Goal: Transaction & Acquisition: Purchase product/service

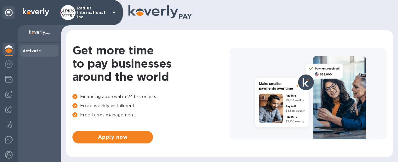
drag, startPoint x: 294, startPoint y: 148, endPoint x: 292, endPoint y: 138, distance: 10.2
click at [294, 148] on div "Get more time to pay businesses around the world Financing approval in 24 hrs o…" at bounding box center [229, 94] width 314 height 114
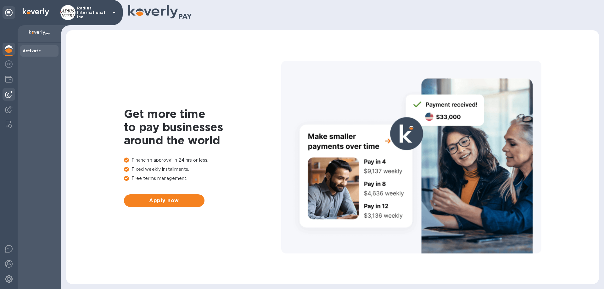
drag, startPoint x: 9, startPoint y: 96, endPoint x: 13, endPoint y: 95, distance: 4.5
click at [9, 96] on img at bounding box center [9, 95] width 8 height 8
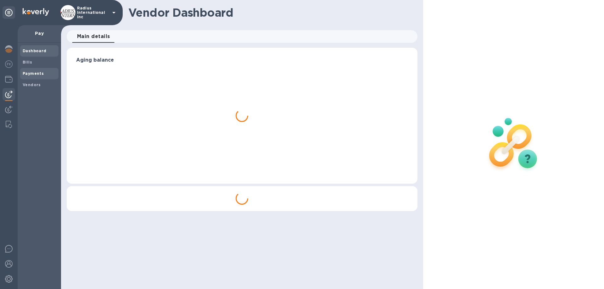
click at [41, 72] on b "Payments" at bounding box center [33, 73] width 21 height 5
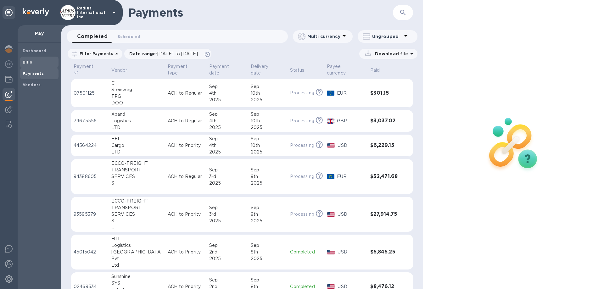
click at [42, 60] on span "Bills" at bounding box center [39, 62] width 33 height 6
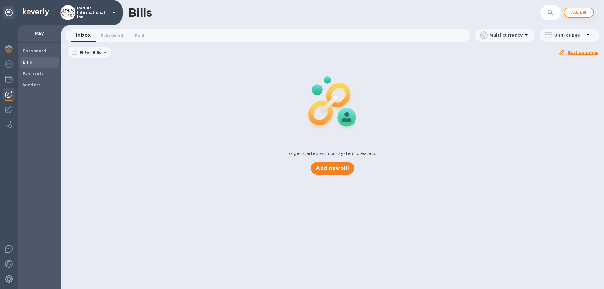
click at [570, 12] on button "Add bill" at bounding box center [579, 13] width 30 height 10
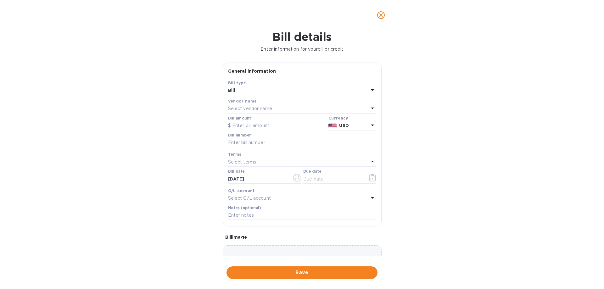
click at [287, 108] on div "Select vendor name" at bounding box center [298, 109] width 141 height 9
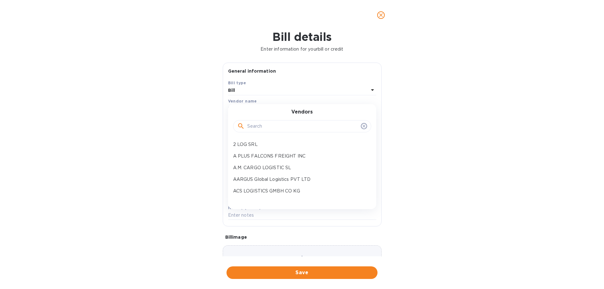
click at [274, 128] on input "text" at bounding box center [302, 126] width 111 height 9
type input "continental"
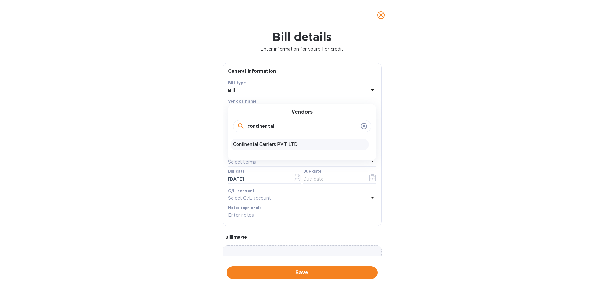
click at [264, 142] on p "Continental Carriers PVT LTD" at bounding box center [299, 144] width 133 height 7
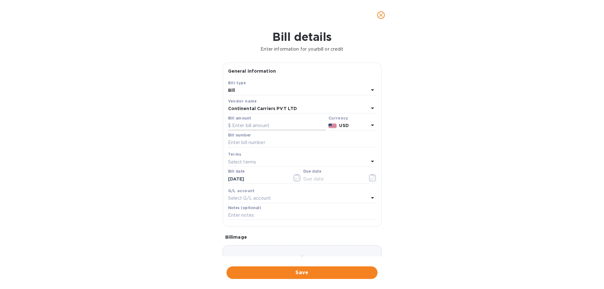
drag, startPoint x: 270, startPoint y: 128, endPoint x: 299, endPoint y: 123, distance: 30.0
click at [270, 128] on input "text" at bounding box center [277, 125] width 98 height 9
type input "944.25"
type input "June SOA"
click at [340, 178] on input "text" at bounding box center [333, 178] width 60 height 9
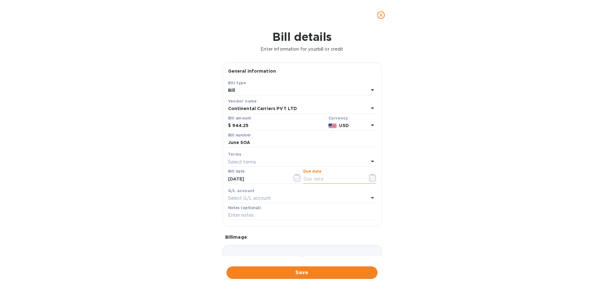
click at [369, 177] on icon "button" at bounding box center [372, 178] width 7 height 8
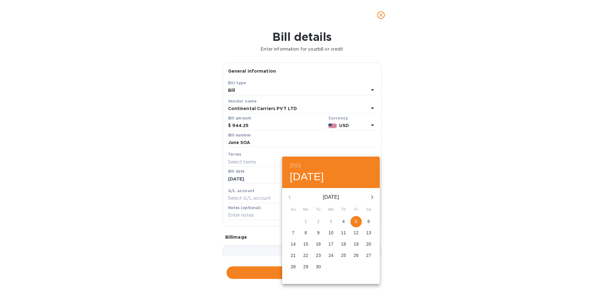
click at [358, 221] on span "5" at bounding box center [356, 221] width 11 height 6
type input "[DATE]"
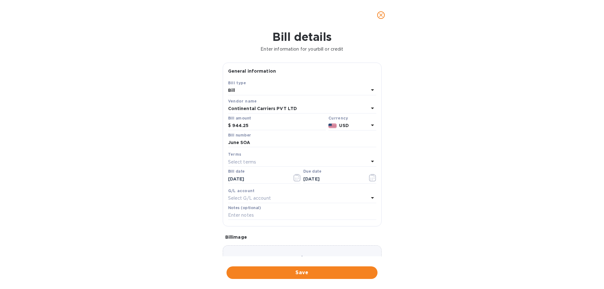
click at [471, 218] on div "2025 Fri, Sep [DATE] Mo Tu We Th Fr Sa 31 1 2 3 4 5 6 7 8 9 10 11 12 13 14 15 1…" at bounding box center [302, 144] width 604 height 289
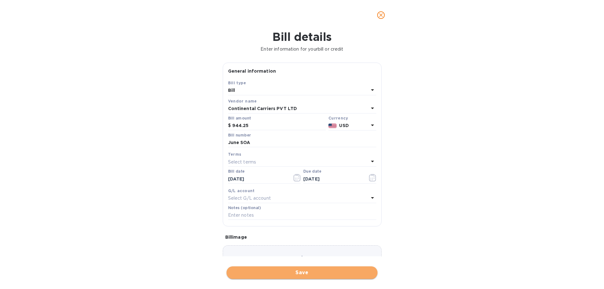
drag, startPoint x: 321, startPoint y: 271, endPoint x: 374, endPoint y: 262, distance: 54.7
click at [321, 271] on span "Save" at bounding box center [302, 273] width 141 height 8
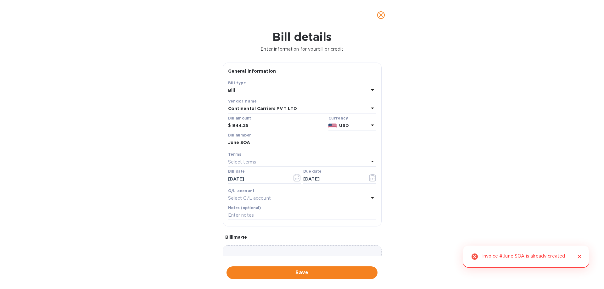
click at [255, 142] on input "June SOA" at bounding box center [302, 142] width 148 height 9
type input "June SOA-"
click at [306, 278] on button "Save" at bounding box center [302, 273] width 151 height 13
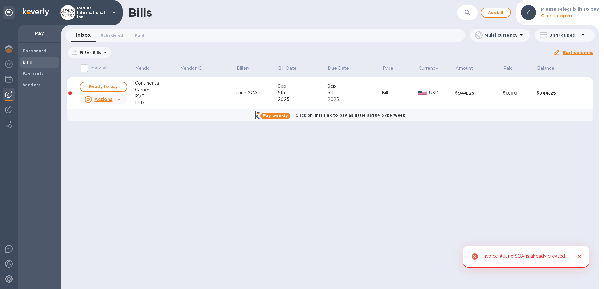
click at [107, 87] on span "Ready to pay" at bounding box center [103, 87] width 37 height 8
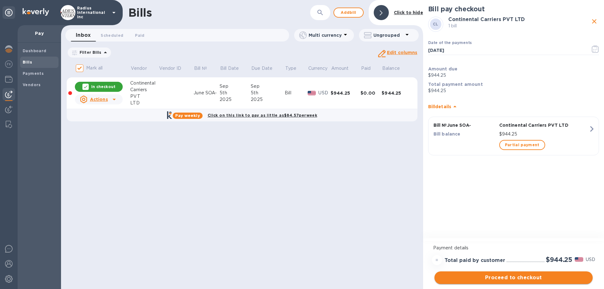
click at [529, 276] on span "Proceed to checkout" at bounding box center [514, 278] width 148 height 8
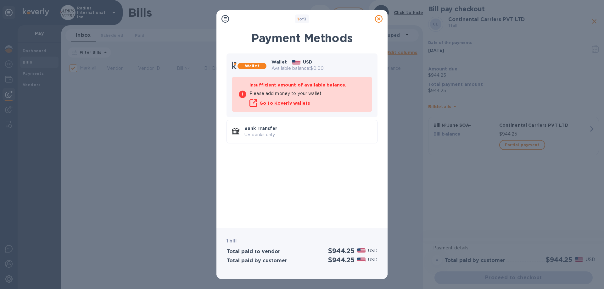
click at [318, 133] on p "US banks only." at bounding box center [309, 135] width 128 height 7
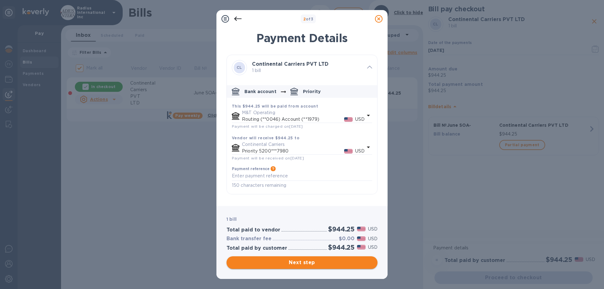
click at [308, 260] on span "Next step" at bounding box center [302, 263] width 141 height 8
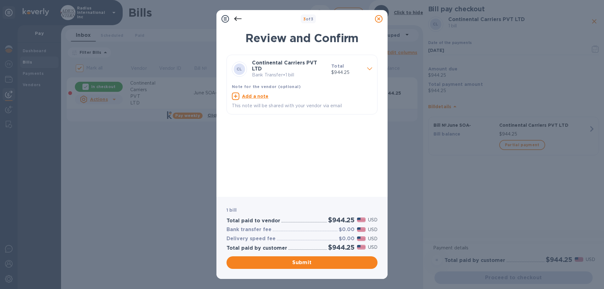
drag, startPoint x: 300, startPoint y: 264, endPoint x: 354, endPoint y: 147, distance: 128.5
click at [300, 264] on span "Submit" at bounding box center [302, 263] width 141 height 8
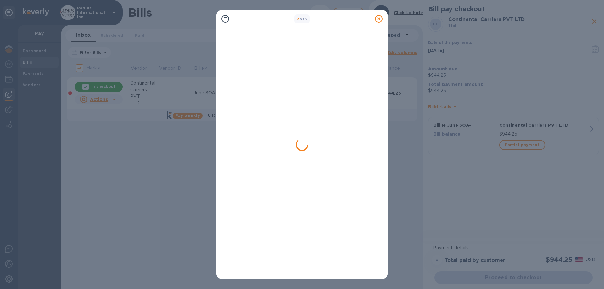
checkbox input "false"
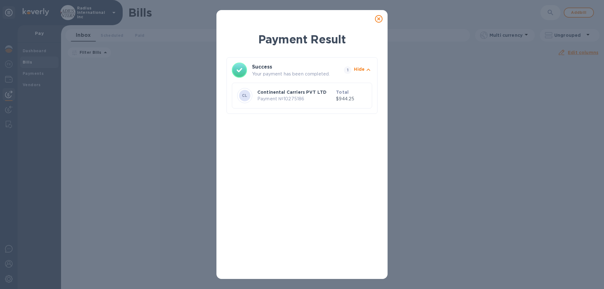
drag, startPoint x: 382, startPoint y: 17, endPoint x: 230, endPoint y: 51, distance: 154.9
click at [382, 17] on icon at bounding box center [379, 19] width 8 height 8
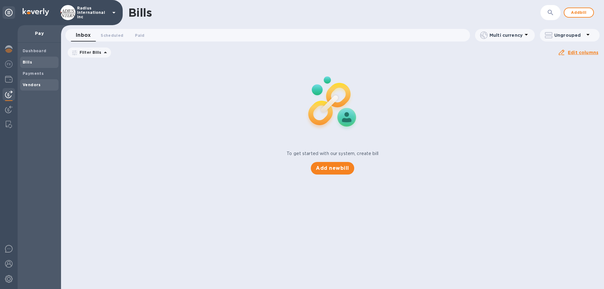
click at [29, 84] on b "Vendors" at bounding box center [32, 84] width 18 height 5
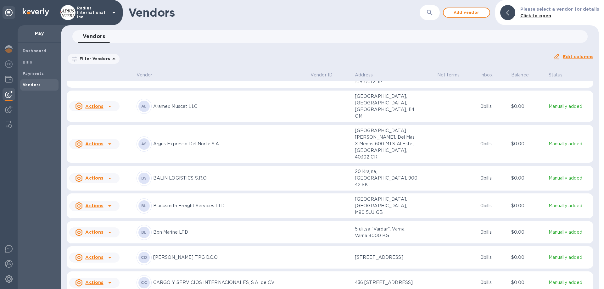
scroll to position [853, 0]
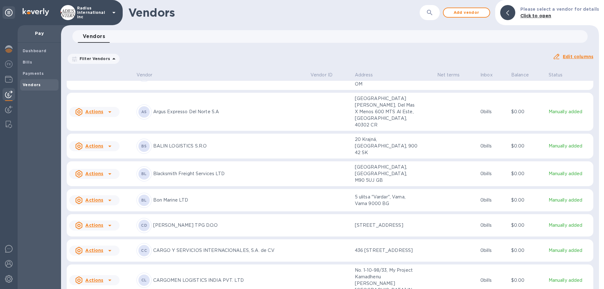
click at [206, 201] on p "Bon Marine LTD" at bounding box center [229, 200] width 152 height 7
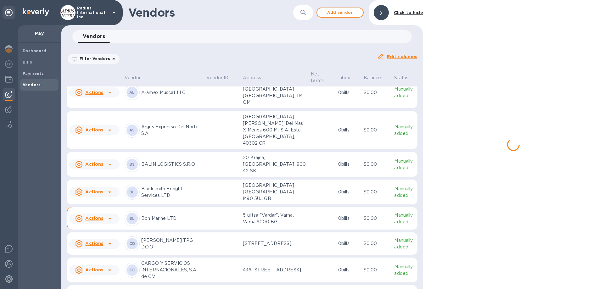
scroll to position [869, 0]
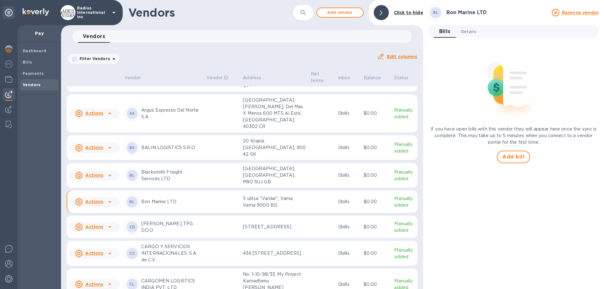
click at [468, 29] on span "Details 0" at bounding box center [469, 31] width 15 height 7
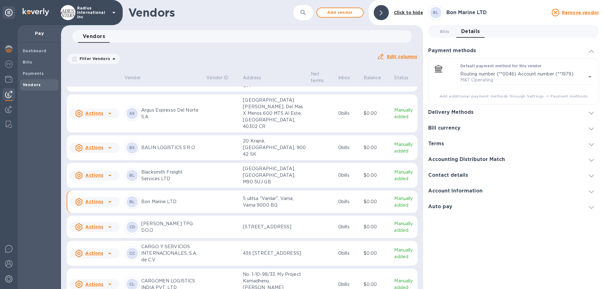
click at [467, 110] on h3 "Delivery Methods" at bounding box center [450, 113] width 45 height 6
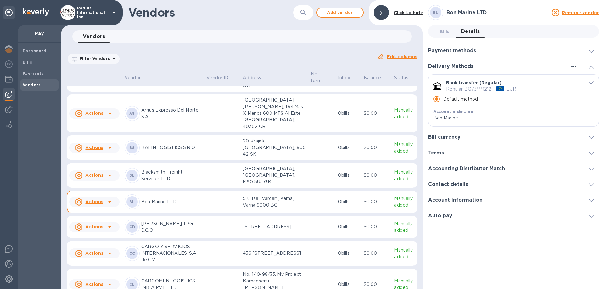
click at [572, 67] on icon "button" at bounding box center [574, 66] width 5 height 1
click at [579, 79] on p "Add new" at bounding box center [582, 80] width 21 height 6
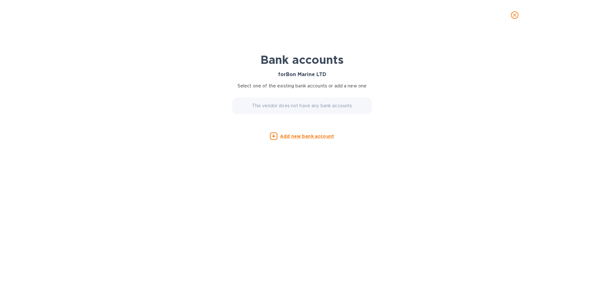
click at [294, 138] on u "Add new bank account" at bounding box center [307, 136] width 54 height 5
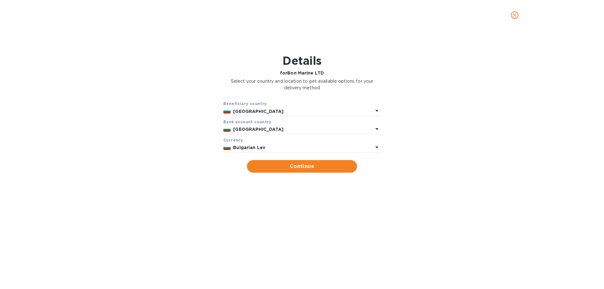
click at [265, 148] on p "Bulgarian Lev" at bounding box center [303, 148] width 140 height 7
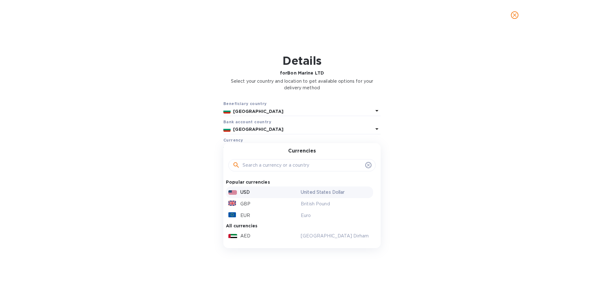
click at [254, 190] on div "USD" at bounding box center [263, 192] width 72 height 9
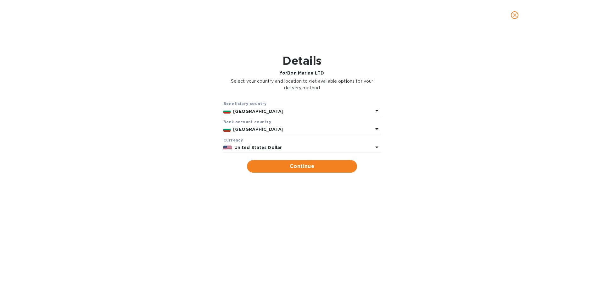
click at [281, 166] on span "Continue" at bounding box center [302, 167] width 100 height 8
type input "Bon Marine LTD"
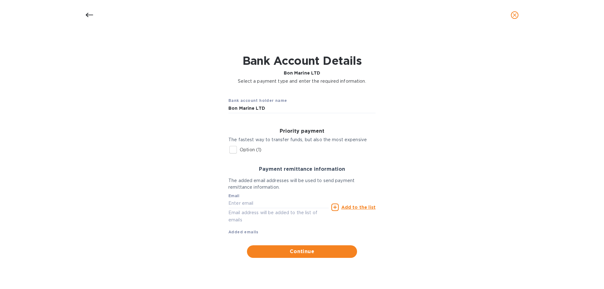
click at [258, 152] on p "Option (1)" at bounding box center [251, 150] width 22 height 7
click at [240, 152] on input "Option (1)" at bounding box center [233, 149] width 13 height 13
checkbox input "true"
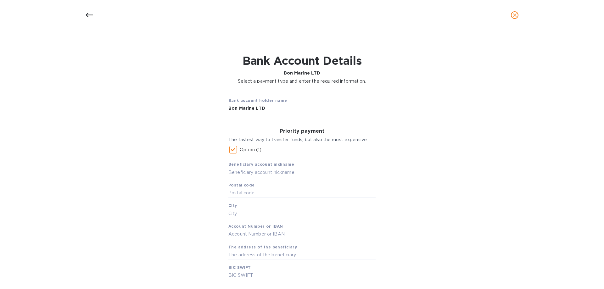
click at [252, 174] on input "text" at bounding box center [302, 172] width 147 height 9
type input "Bon Marine"
type input "9000"
type input "Varna"
click at [260, 235] on input "text" at bounding box center [302, 234] width 147 height 9
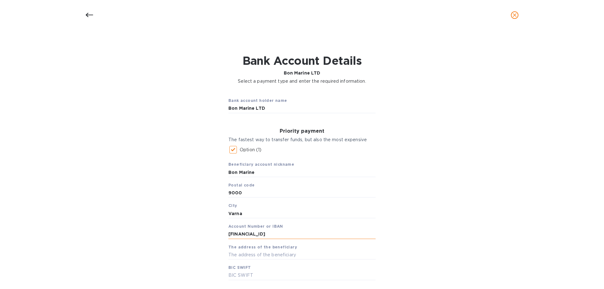
type input "[FINANCIAL_ID]"
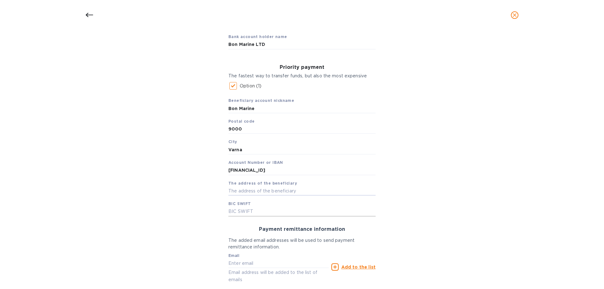
scroll to position [112, 0]
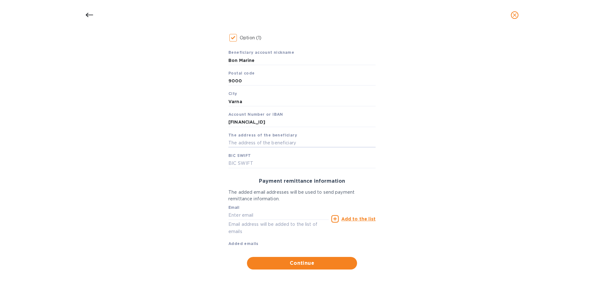
drag, startPoint x: 282, startPoint y: 140, endPoint x: 305, endPoint y: 148, distance: 23.6
click at [282, 140] on input "text" at bounding box center [302, 142] width 147 height 9
click at [198, 139] on div "Bank account holder name Bon Marine LTD Priority payment The fastest way to tra…" at bounding box center [302, 124] width 588 height 297
click at [242, 145] on input "text" at bounding box center [302, 142] width 147 height 9
type input "[STREET_ADDRESS]"
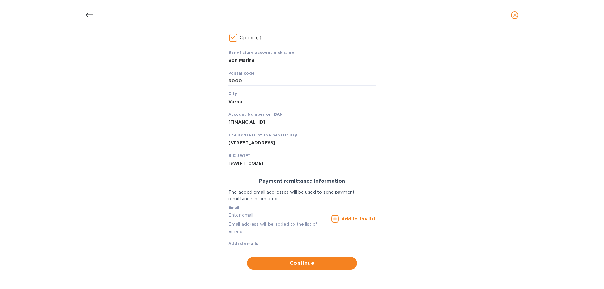
type input "[SWIFT_CODE]"
type input "[EMAIL_ADDRESS][DOMAIN_NAME]"
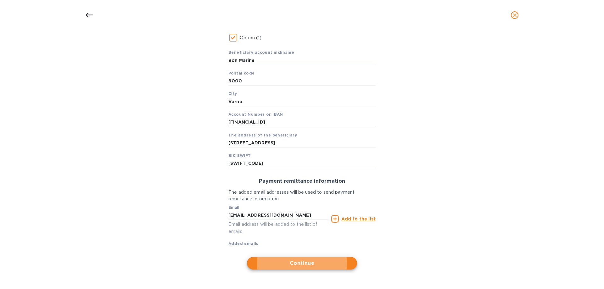
click at [372, 218] on u "Add to the list" at bounding box center [359, 219] width 34 height 5
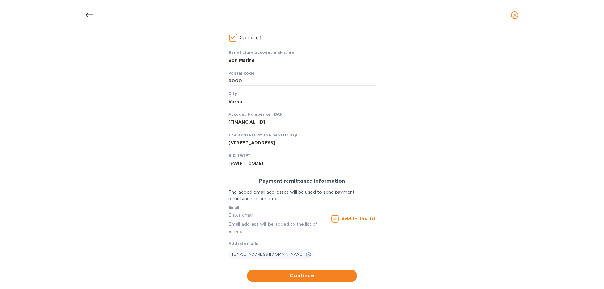
click at [319, 273] on span "Continue" at bounding box center [302, 276] width 100 height 8
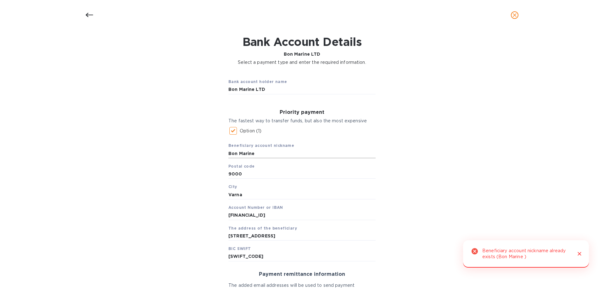
scroll to position [0, 0]
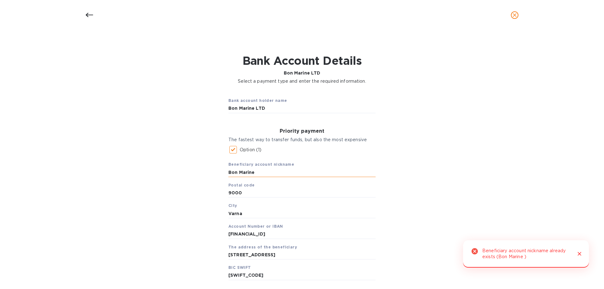
drag, startPoint x: 265, startPoint y: 173, endPoint x: 271, endPoint y: 172, distance: 6.5
click at [265, 173] on input "Bon Marine" at bounding box center [302, 172] width 147 height 9
type input "Bon Marine USD"
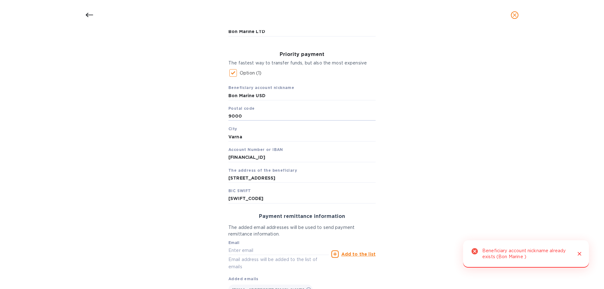
scroll to position [125, 0]
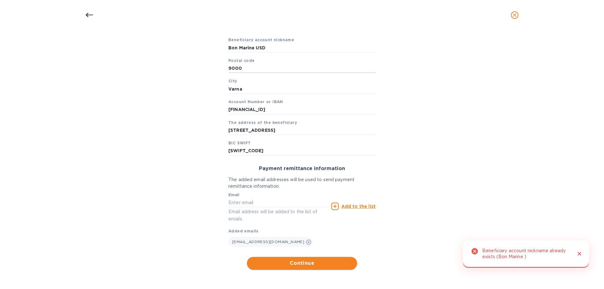
click at [292, 261] on span "Continue" at bounding box center [302, 264] width 100 height 8
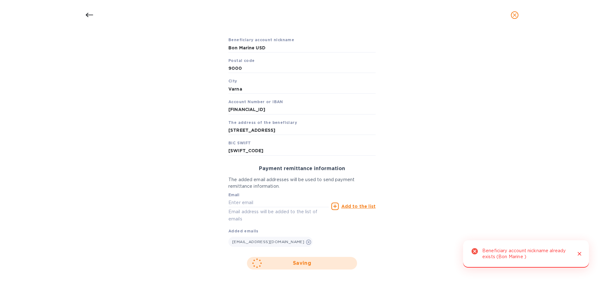
scroll to position [36, 0]
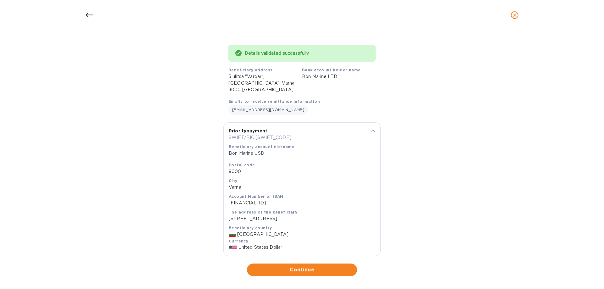
drag, startPoint x: 340, startPoint y: 264, endPoint x: 408, endPoint y: 167, distance: 119.0
click at [340, 266] on span "Continue" at bounding box center [302, 270] width 100 height 8
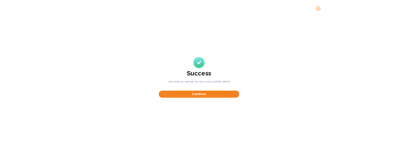
scroll to position [0, 0]
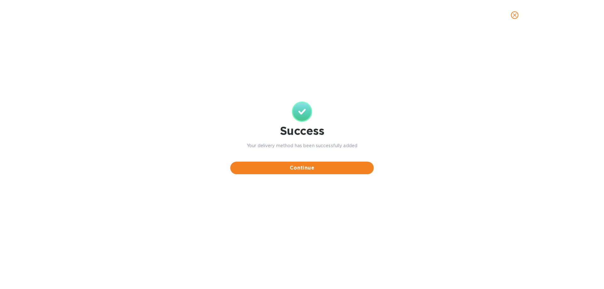
drag, startPoint x: 350, startPoint y: 168, endPoint x: 106, endPoint y: 172, distance: 244.3
click at [350, 167] on span "Continue" at bounding box center [301, 168] width 133 height 8
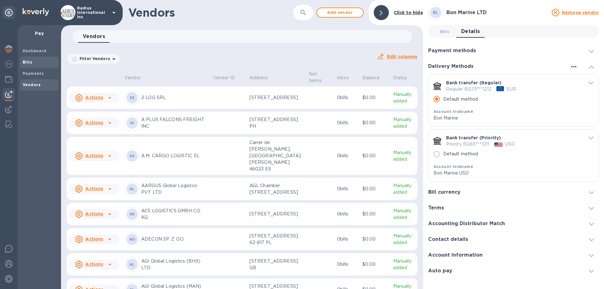
click at [37, 63] on span "Bills" at bounding box center [39, 62] width 33 height 6
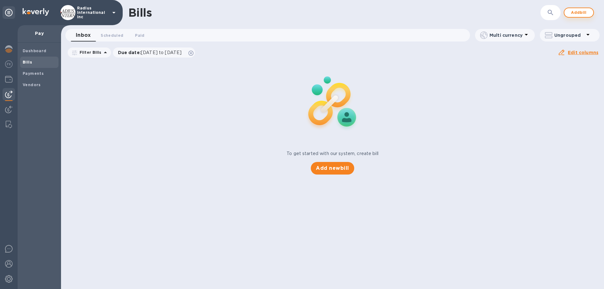
click at [577, 11] on span "Add bill" at bounding box center [579, 13] width 19 height 8
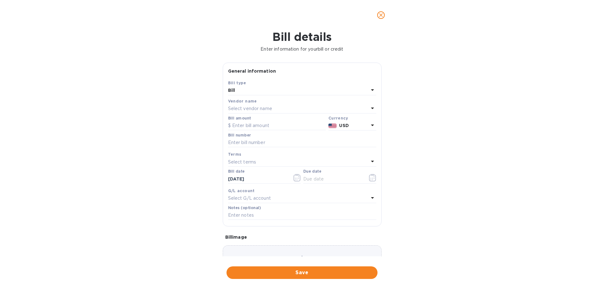
click at [263, 108] on p "Select vendor name" at bounding box center [250, 108] width 44 height 7
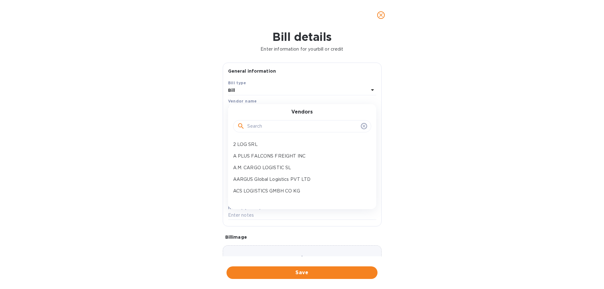
click at [266, 130] on input "text" at bounding box center [302, 126] width 111 height 9
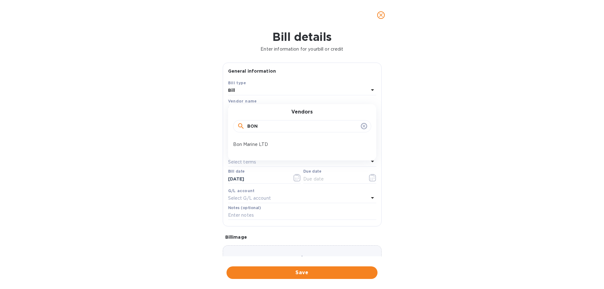
type input "BON"
click at [269, 144] on p "Bon Marine LTD" at bounding box center [299, 144] width 133 height 7
click at [267, 128] on input "text" at bounding box center [277, 125] width 98 height 9
click at [341, 124] on b "EUR" at bounding box center [343, 125] width 9 height 5
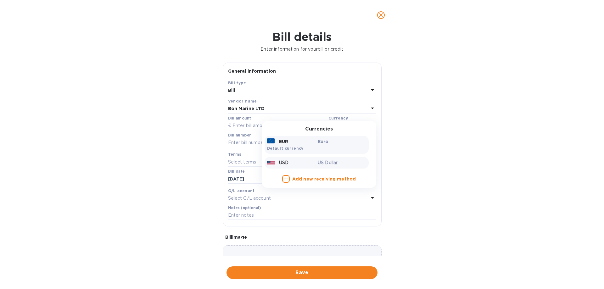
click at [320, 161] on p "US Dollar" at bounding box center [342, 163] width 48 height 7
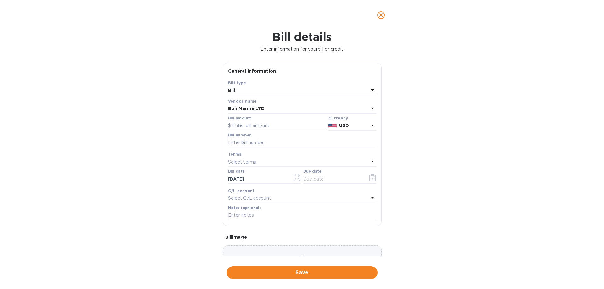
click at [265, 128] on input "text" at bounding box center [277, 125] width 98 height 9
click at [280, 128] on input "text" at bounding box center [277, 125] width 98 height 9
paste input "1,000,104,232"
type input "1,000,104,232"
drag, startPoint x: 278, startPoint y: 144, endPoint x: 599, endPoint y: 79, distance: 328.0
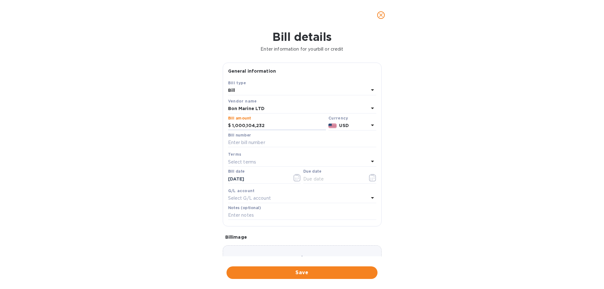
click at [278, 144] on input "text" at bounding box center [302, 142] width 148 height 9
click at [64, 124] on div "Bill details Enter information for your bill or credit General information Save…" at bounding box center [302, 159] width 604 height 259
click at [237, 142] on input "text" at bounding box center [302, 142] width 148 height 9
paste input "1000104232"
type input "1000104232"
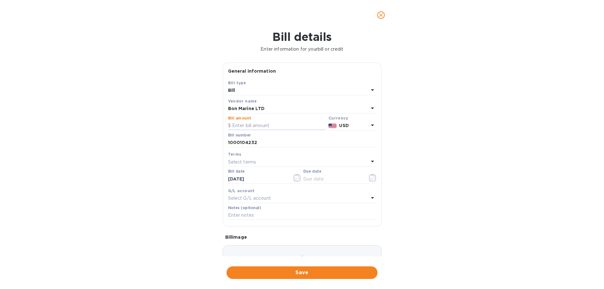
drag, startPoint x: 271, startPoint y: 128, endPoint x: 384, endPoint y: 124, distance: 113.1
click at [273, 128] on input "text" at bounding box center [277, 125] width 98 height 9
type input "388.38"
click at [336, 176] on input "text" at bounding box center [333, 178] width 60 height 9
click at [369, 178] on icon "button" at bounding box center [372, 178] width 7 height 8
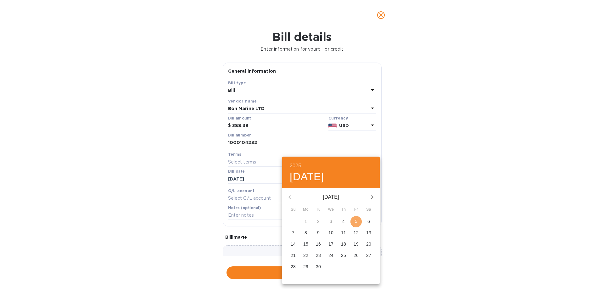
drag, startPoint x: 357, startPoint y: 222, endPoint x: 389, endPoint y: 222, distance: 31.8
click at [358, 222] on span "5" at bounding box center [356, 221] width 11 height 6
type input "[DATE]"
click at [457, 219] on div "2025 Fri, Sep [DATE] Mo Tu We Th Fr Sa 31 1 2 3 4 5 6 7 8 9 10 11 12 13 14 15 1…" at bounding box center [302, 144] width 604 height 289
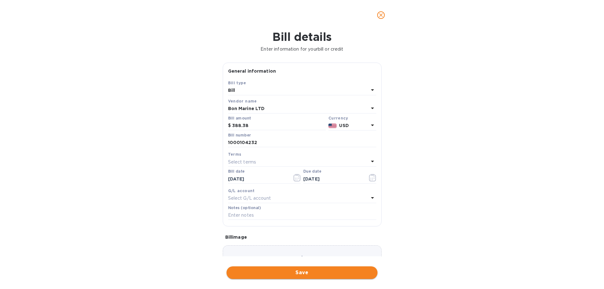
drag, startPoint x: 337, startPoint y: 270, endPoint x: 342, endPoint y: 265, distance: 6.5
click at [337, 269] on span "Save" at bounding box center [302, 273] width 141 height 8
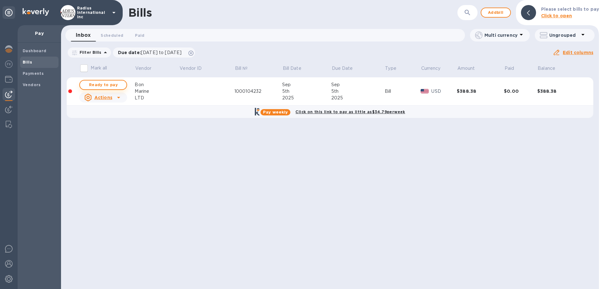
click at [119, 86] on span "Ready to pay" at bounding box center [103, 85] width 37 height 8
checkbox input "true"
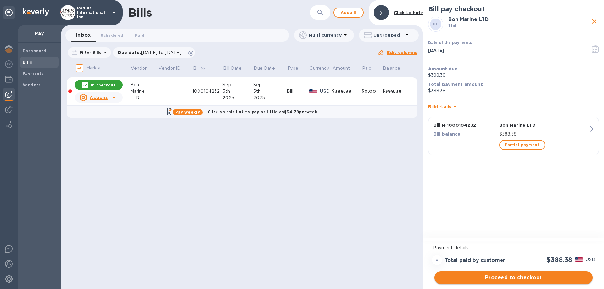
click at [493, 279] on span "Proceed to checkout" at bounding box center [514, 278] width 148 height 8
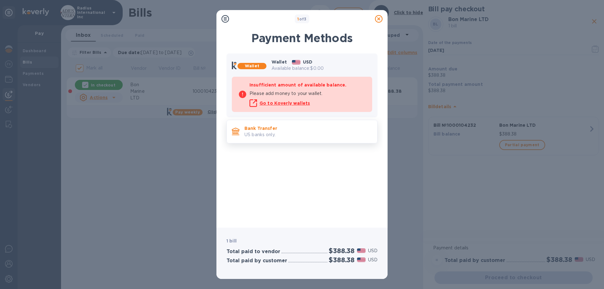
click at [284, 128] on p "Bank Transfer" at bounding box center [309, 128] width 128 height 6
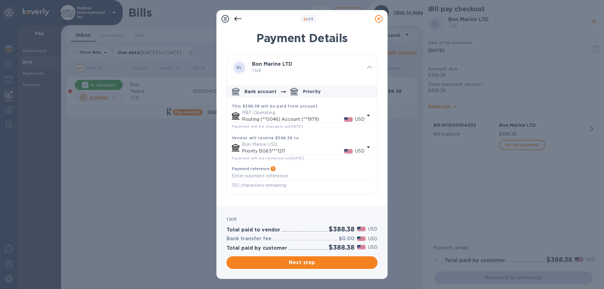
drag, startPoint x: 325, startPoint y: 266, endPoint x: 391, endPoint y: 189, distance: 101.8
click at [325, 265] on span "Next step" at bounding box center [302, 263] width 141 height 8
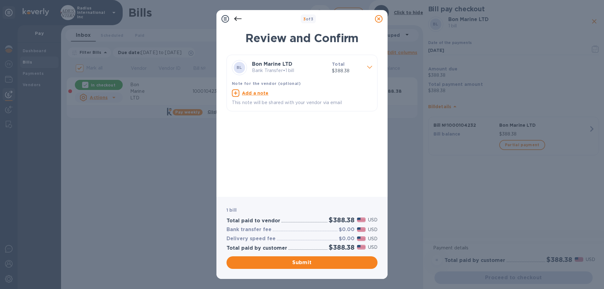
drag, startPoint x: 352, startPoint y: 260, endPoint x: 366, endPoint y: 261, distance: 13.9
click at [352, 260] on span "Submit" at bounding box center [302, 263] width 141 height 8
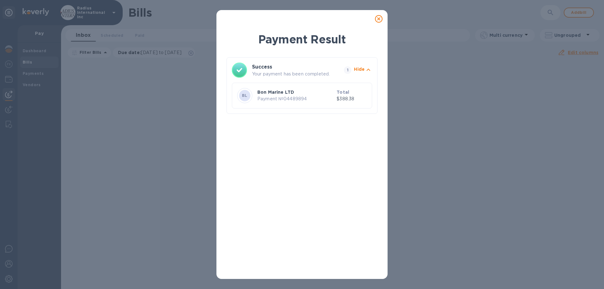
click at [381, 19] on icon at bounding box center [379, 19] width 8 height 8
